Goal: Task Accomplishment & Management: Manage account settings

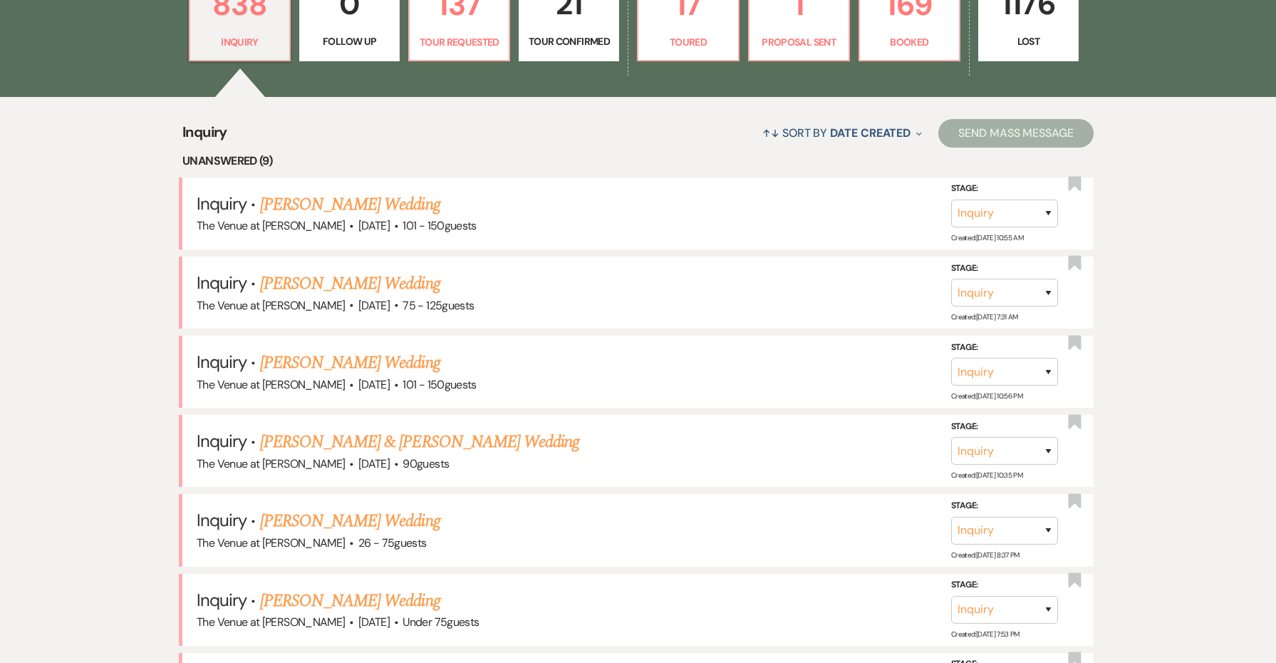
scroll to position [478, 0]
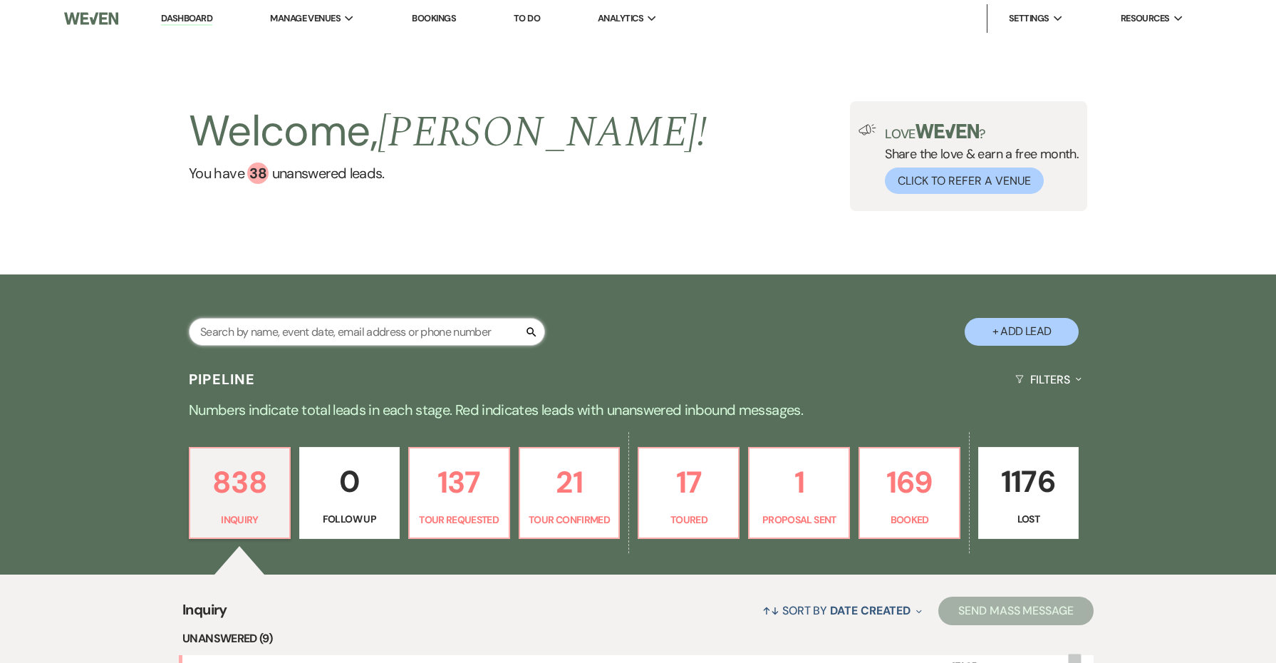
click at [310, 329] on input "text" at bounding box center [367, 332] width 356 height 28
type input "davis"
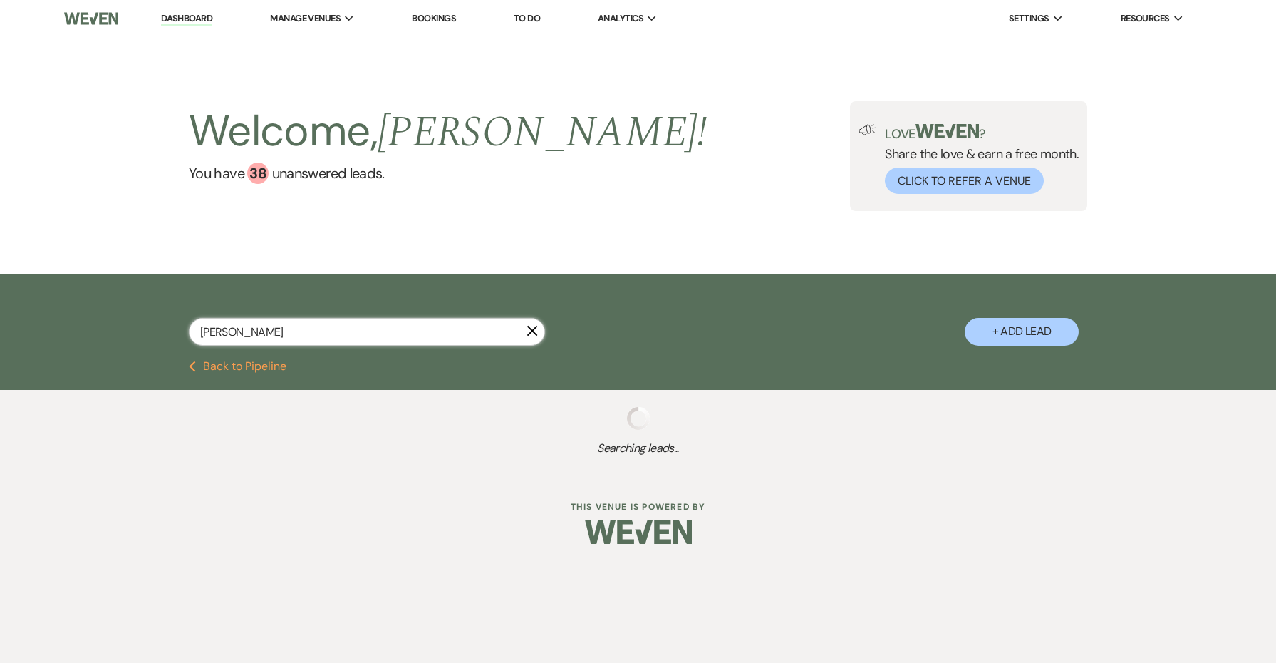
select select "8"
select select "5"
select select "8"
select select "5"
select select "8"
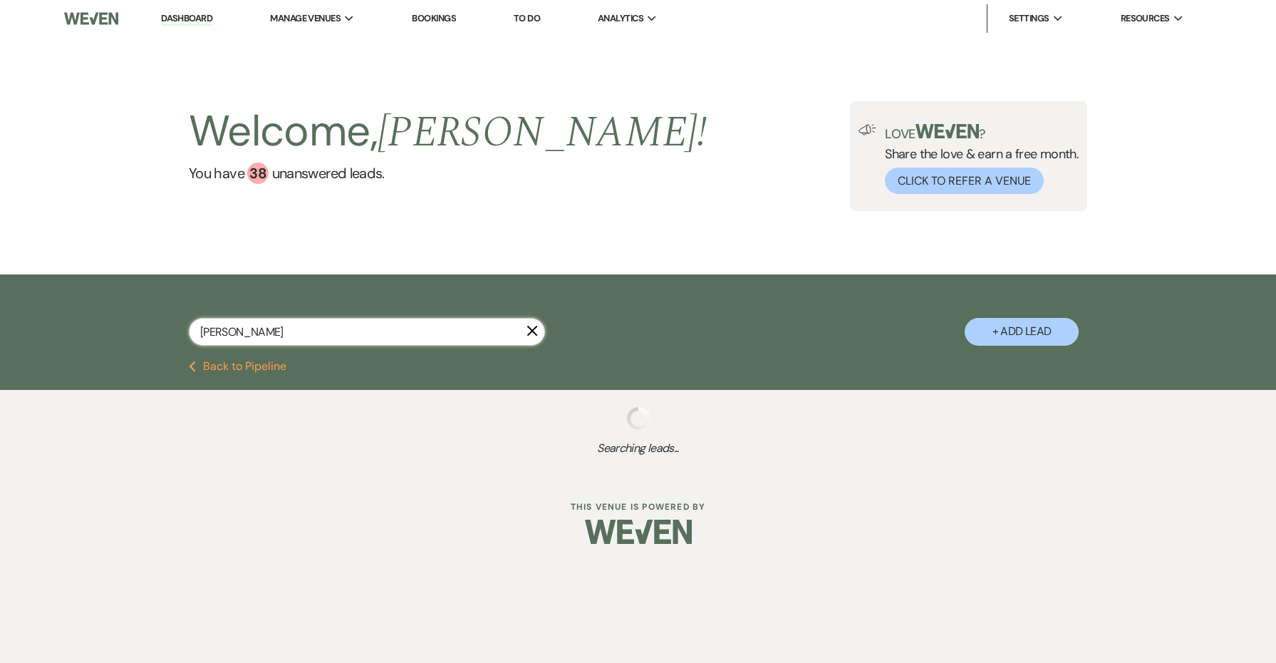
select select "5"
select select "8"
select select "5"
select select "8"
select select "5"
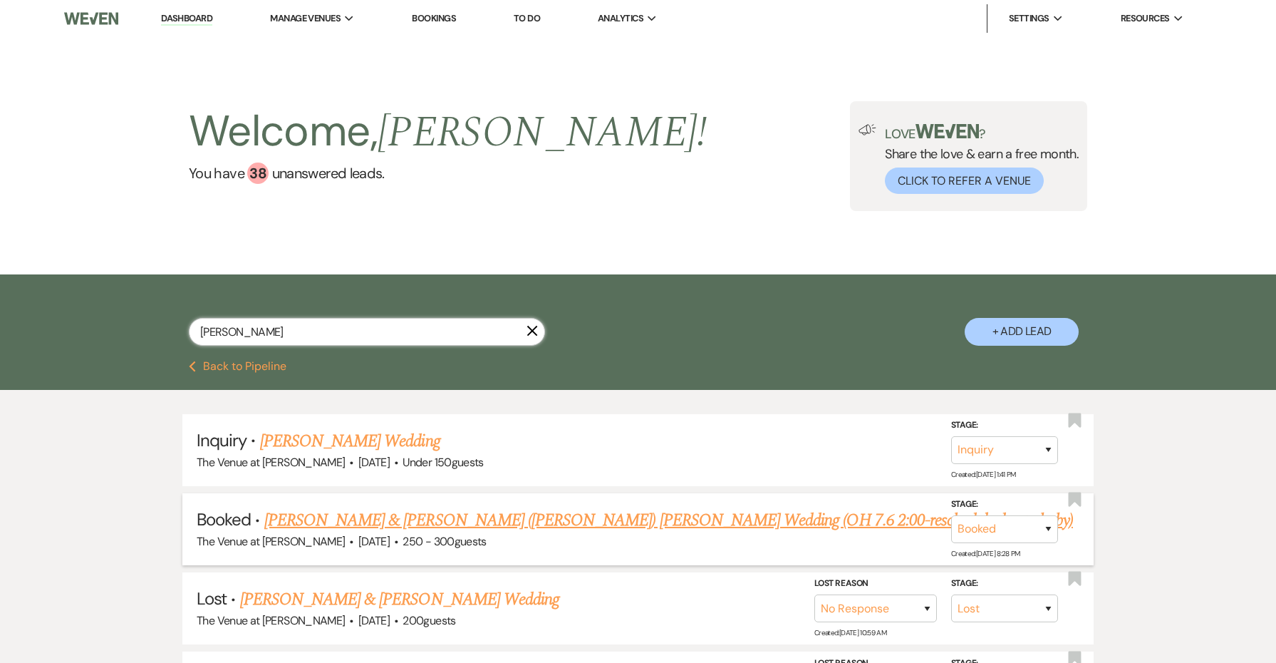
scroll to position [21, 0]
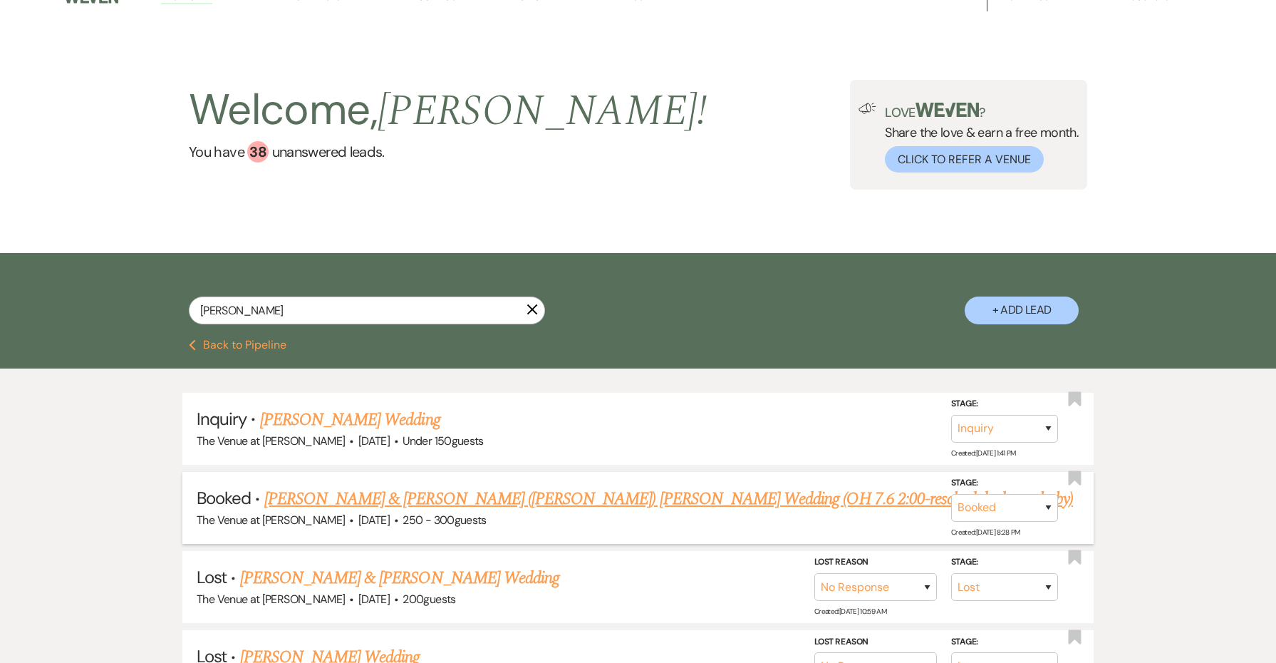
click at [324, 505] on link "Nichole Freiermuth & Lucas (Luke) Davis's Wedding (OH 7.6 2:00-reschedule due t…" at bounding box center [668, 499] width 809 height 26
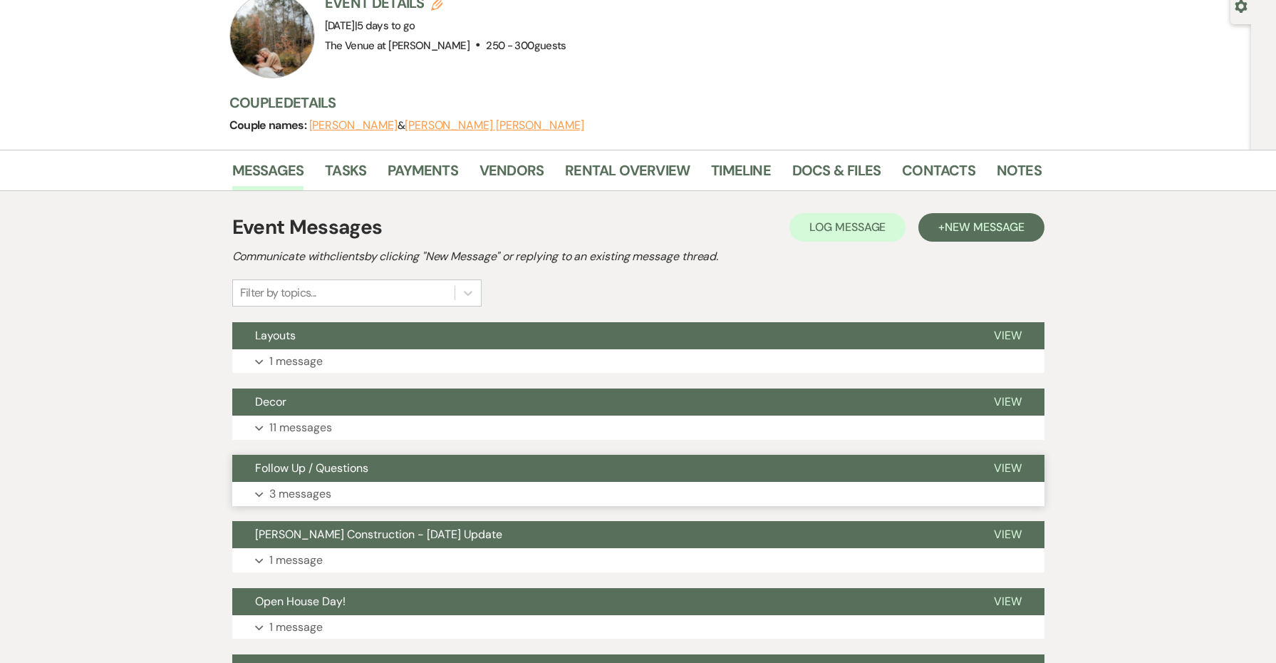
scroll to position [142, 0]
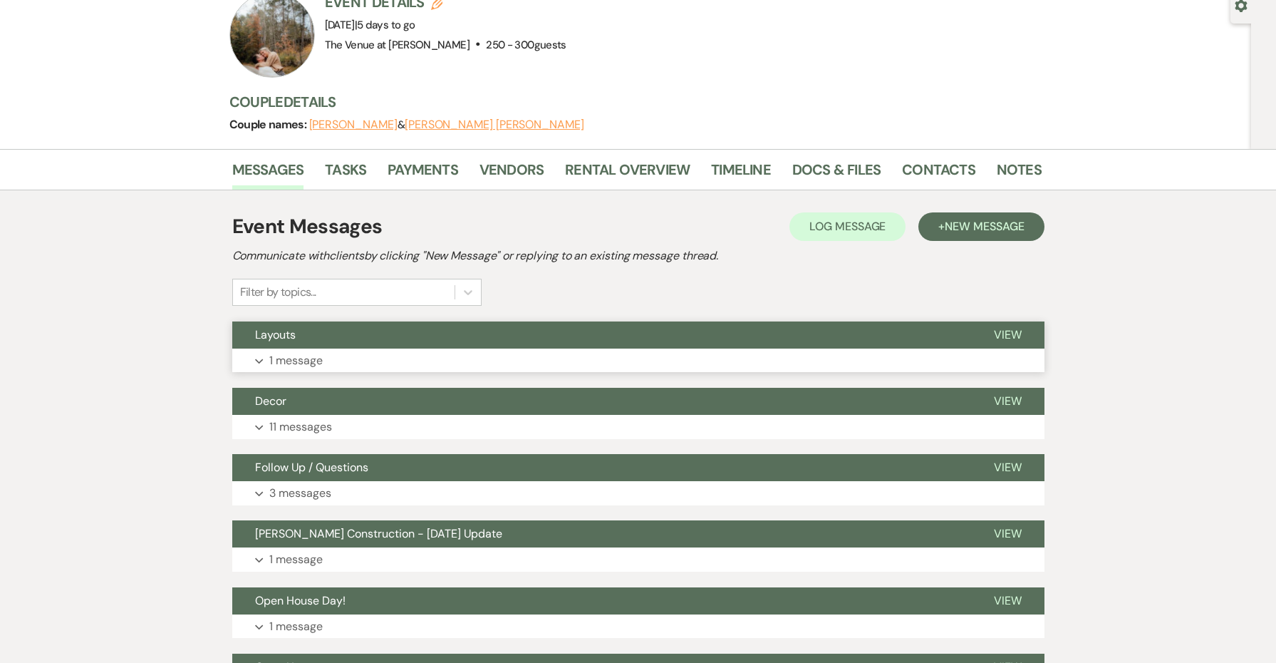
click at [329, 356] on button "Expand 1 message" at bounding box center [638, 360] width 812 height 24
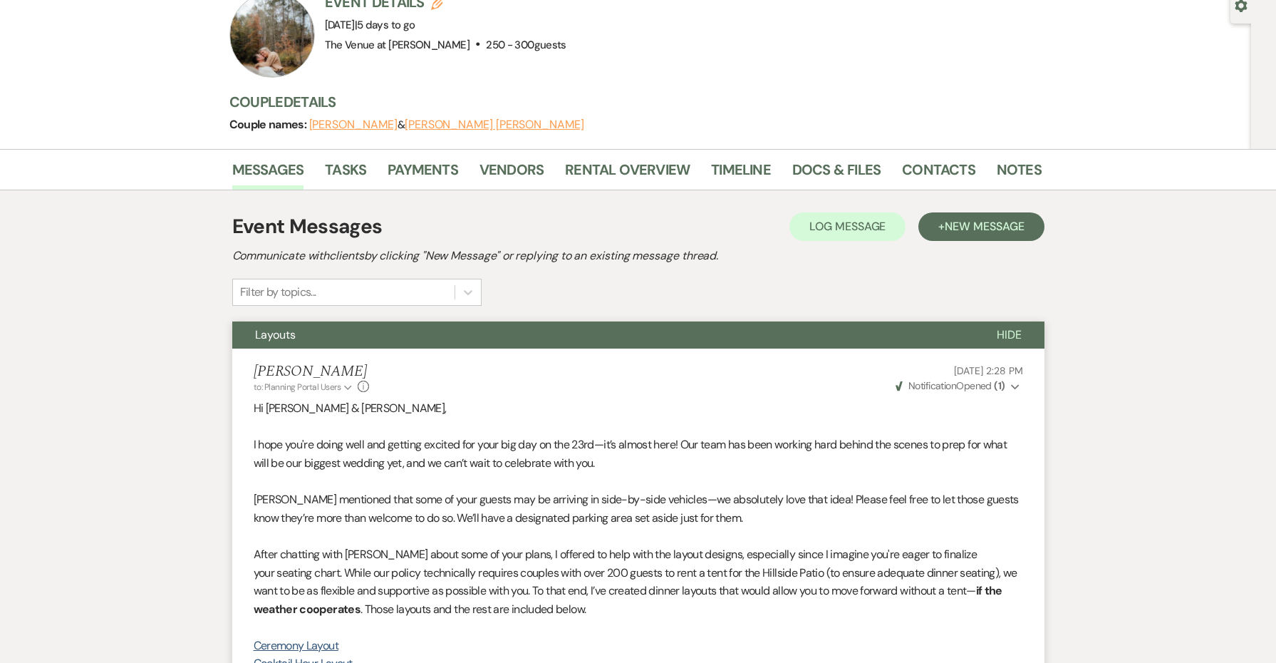
click at [992, 395] on li "Jessie Brennan to: Planning Portal Users Expand Info Aug 13, 2025, 2:28 PM Weve…" at bounding box center [638, 663] width 812 height 631
click at [992, 381] on span "Weven Check Notification Opened ( 1 )" at bounding box center [951, 385] width 110 height 13
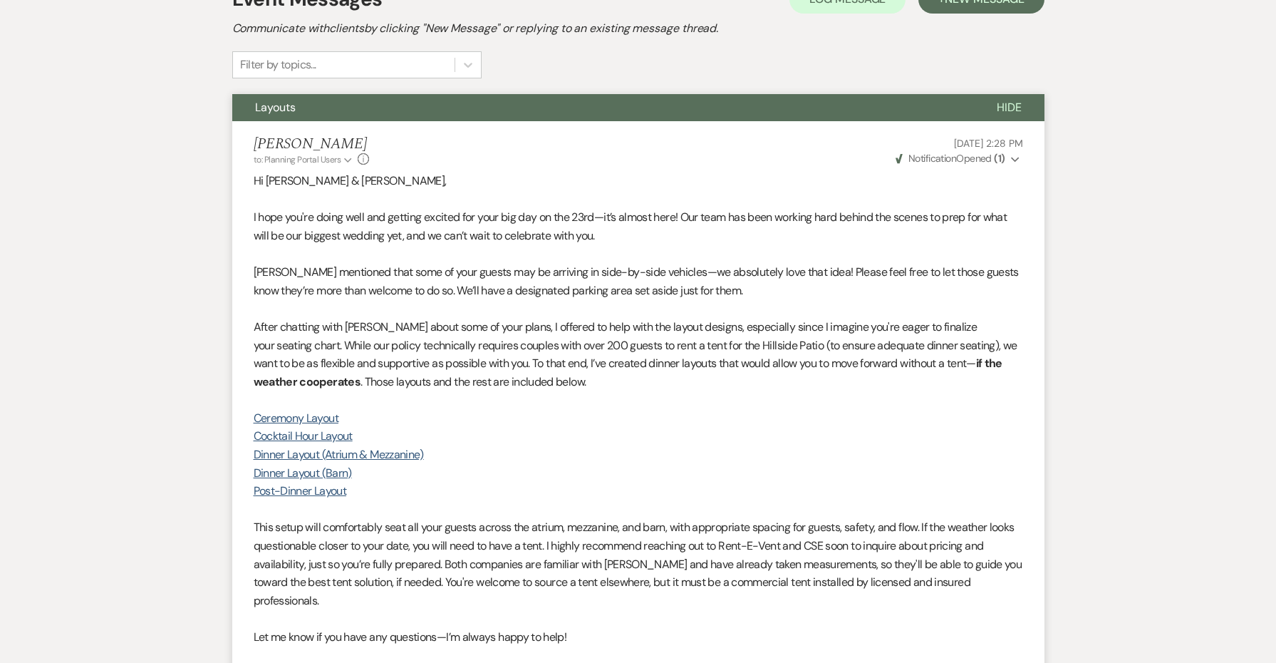
scroll to position [556, 0]
